Goal: Check status

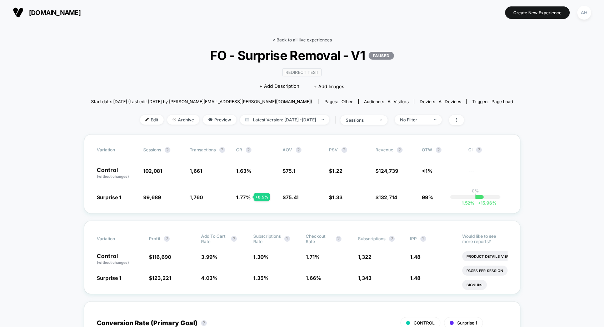
click at [302, 39] on link "< Back to all live experiences" at bounding box center [302, 39] width 59 height 5
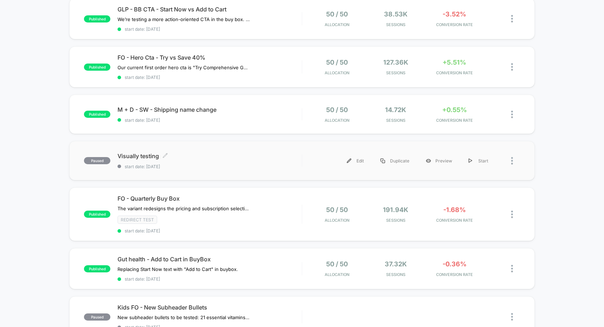
scroll to position [70, 0]
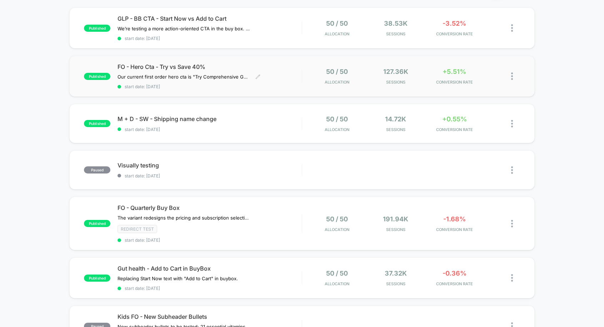
click at [293, 84] on div "FO - Hero Cta - Try vs Save 40% Our current first order hero cta is "Try Compre…" at bounding box center [210, 76] width 184 height 26
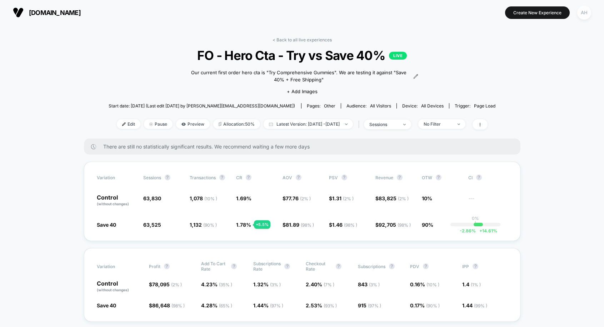
click at [583, 15] on div "AH" at bounding box center [585, 13] width 14 height 14
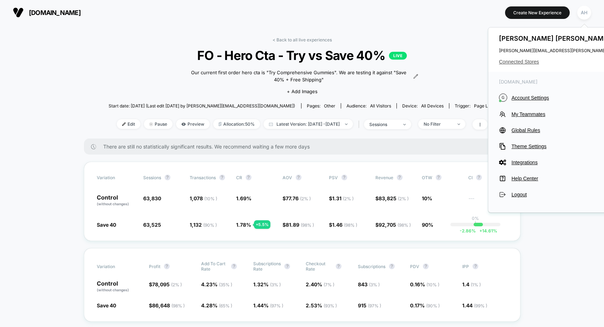
click at [520, 62] on span "Connected Stores" at bounding box center [570, 62] width 142 height 6
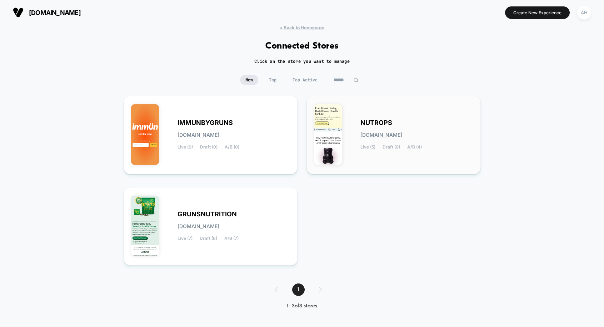
click at [410, 128] on div "NUTROPS [DOMAIN_NAME] Live (5) Draft (0) A/B (4)" at bounding box center [417, 134] width 113 height 29
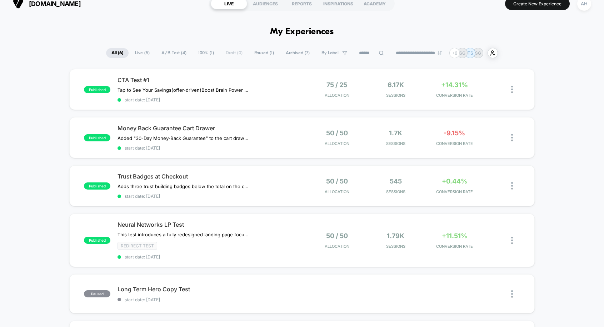
scroll to position [14, 0]
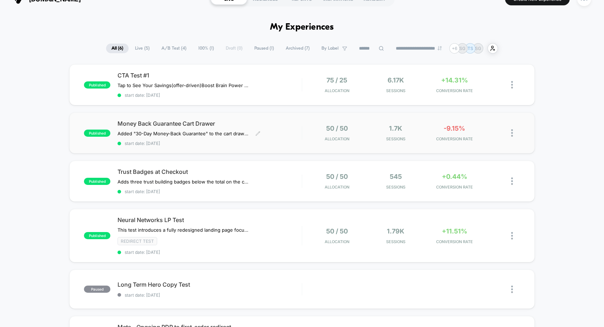
click at [287, 139] on div "Money Back Guarantee Cart Drawer Added "30-Day Money-Back Guarantee" to the car…" at bounding box center [210, 133] width 184 height 26
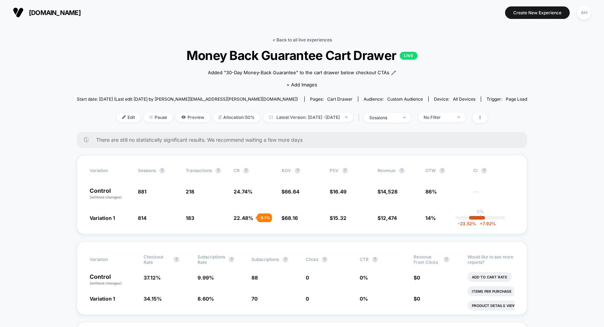
click at [286, 41] on link "< Back to all live experiences" at bounding box center [302, 39] width 59 height 5
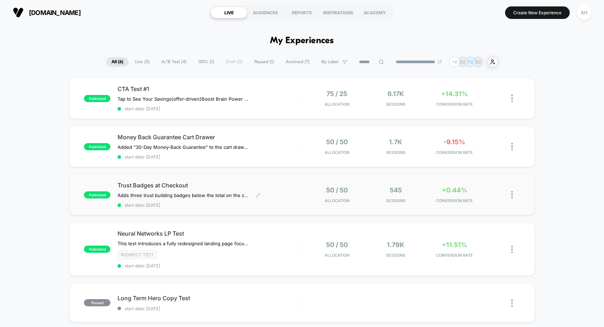
click at [287, 189] on span "Trust Badges at Checkout" at bounding box center [210, 185] width 184 height 7
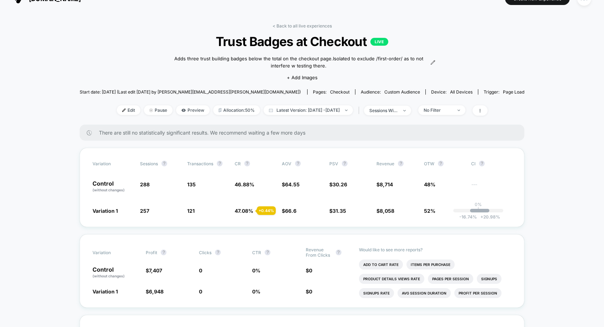
scroll to position [30, 0]
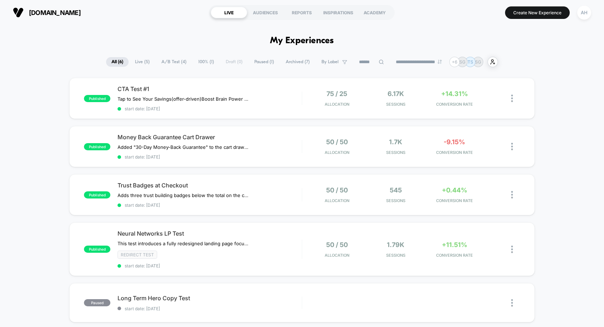
scroll to position [83, 0]
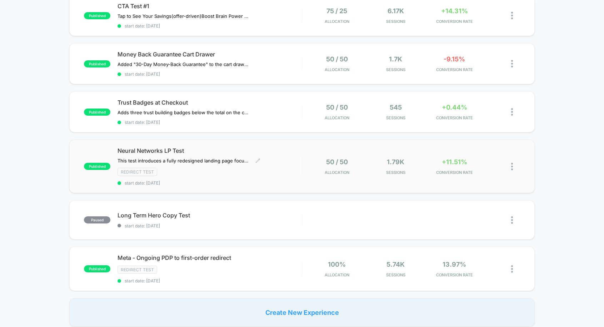
click at [297, 170] on div "Redirect Test" at bounding box center [210, 172] width 184 height 8
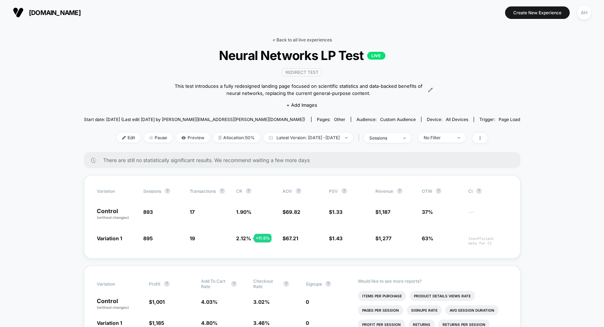
click at [303, 41] on link "< Back to all live experiences" at bounding box center [302, 39] width 59 height 5
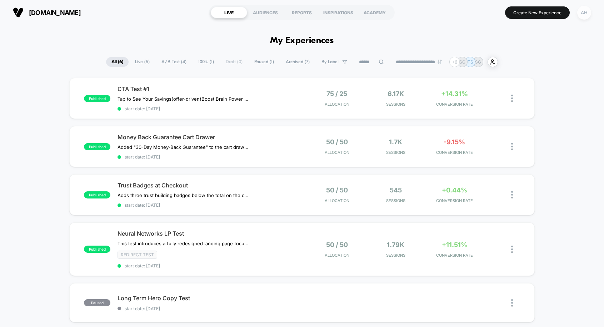
click at [584, 15] on div "AH" at bounding box center [585, 13] width 14 height 14
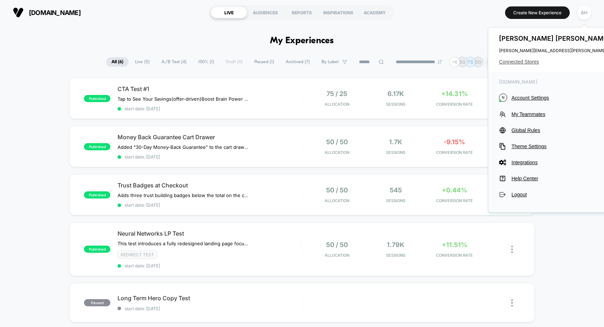
click at [520, 63] on span "Connected Stores" at bounding box center [570, 62] width 142 height 6
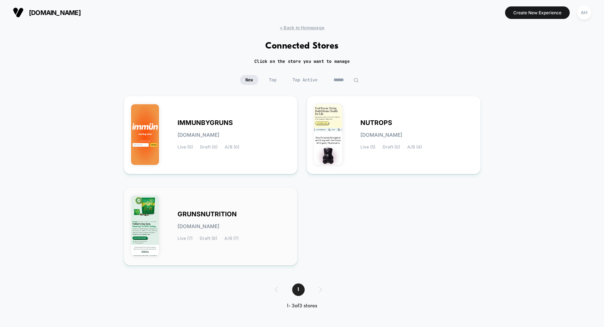
click at [221, 209] on div "GRUNSNUTRITION [DOMAIN_NAME] Live (7) Draft (8) A/B (7)" at bounding box center [210, 227] width 159 height 64
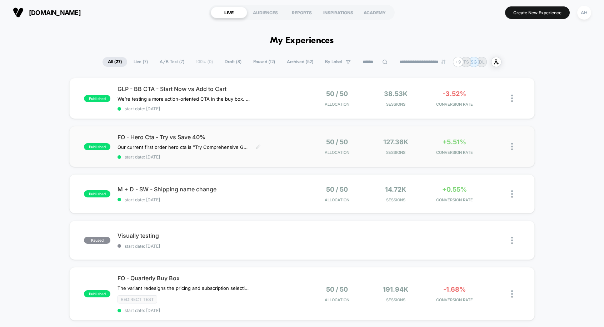
click at [276, 151] on div "FO - Hero Cta - Try vs Save 40% Our current first order hero cta is "Try Compre…" at bounding box center [210, 147] width 184 height 26
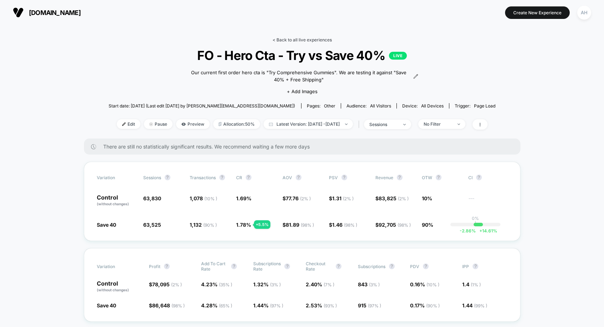
click at [303, 40] on link "< Back to all live experiences" at bounding box center [302, 39] width 59 height 5
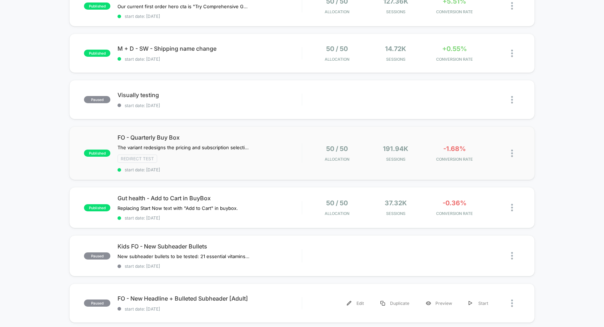
scroll to position [136, 0]
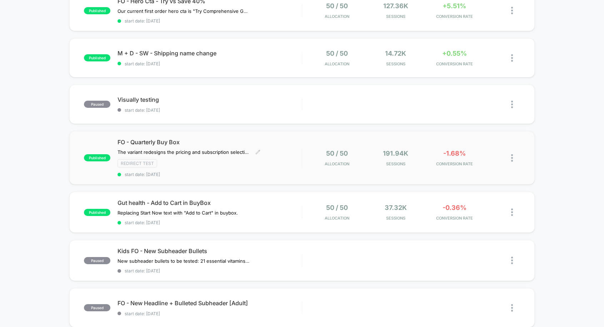
click at [289, 151] on div "FO - Quarterly Buy Box The variant redesigns the pricing and subscription selec…" at bounding box center [210, 158] width 184 height 39
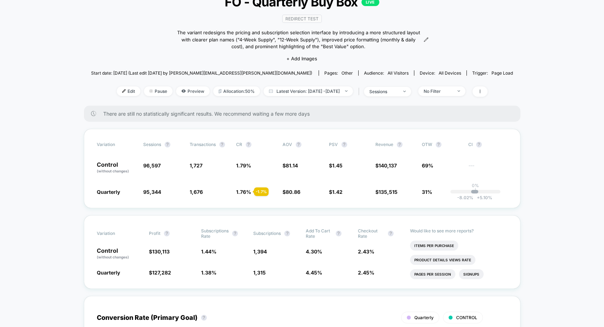
scroll to position [45, 0]
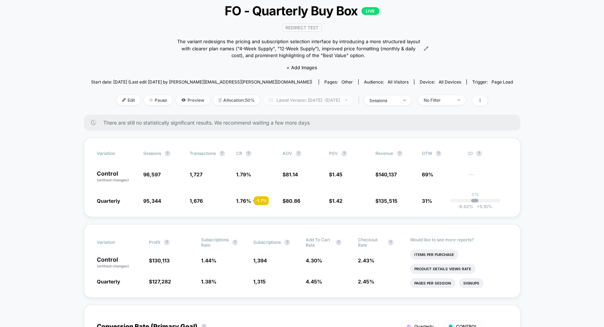
click at [287, 105] on span "Latest Version: [DATE] - [DATE]" at bounding box center [308, 100] width 89 height 10
select select "*"
select select "****"
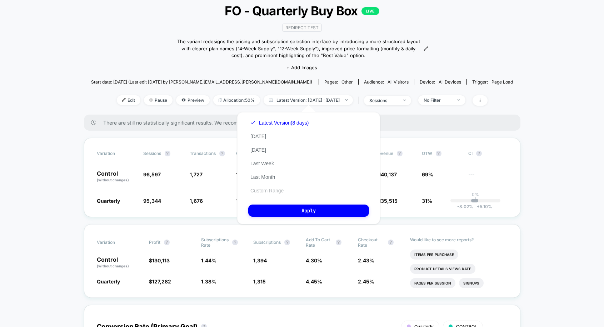
click at [269, 192] on button "Custom Range" at bounding box center [267, 191] width 38 height 6
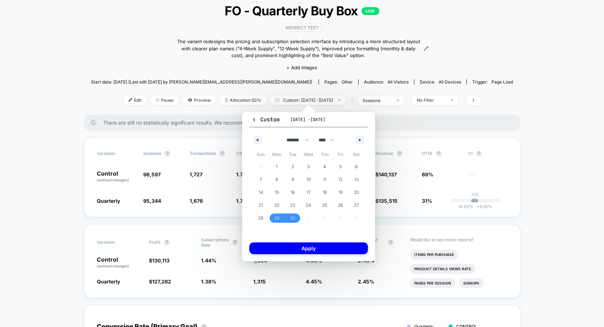
click at [360, 146] on div "******* ******** ***** ***** *** **** **** ****** ********* ******* ******** **…" at bounding box center [308, 138] width 119 height 21
click at [361, 141] on icon "button" at bounding box center [361, 140] width 4 height 3
select select "*"
click at [322, 165] on span "2" at bounding box center [325, 166] width 16 height 9
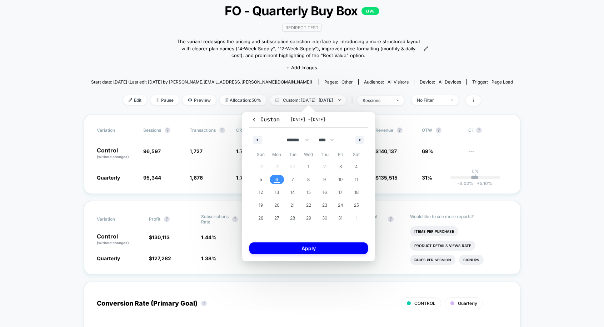
click at [280, 181] on span "6" at bounding box center [277, 179] width 16 height 9
click at [325, 168] on span "2" at bounding box center [324, 166] width 3 height 13
click at [264, 180] on span "5" at bounding box center [261, 179] width 16 height 9
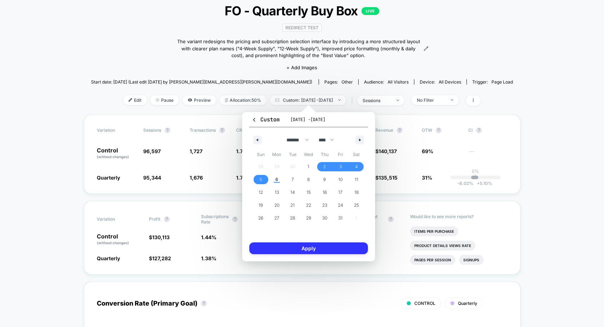
click at [326, 246] on button "Apply" at bounding box center [308, 249] width 119 height 12
